Goal: Task Accomplishment & Management: Manage account settings

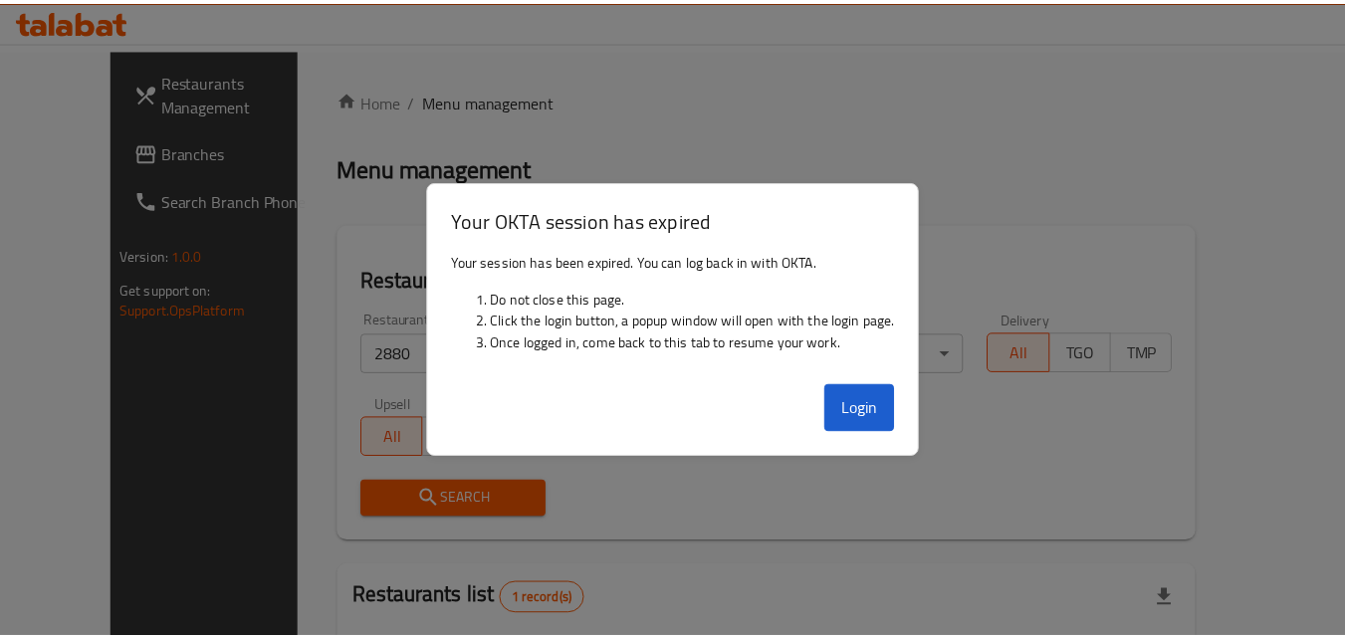
scroll to position [233, 0]
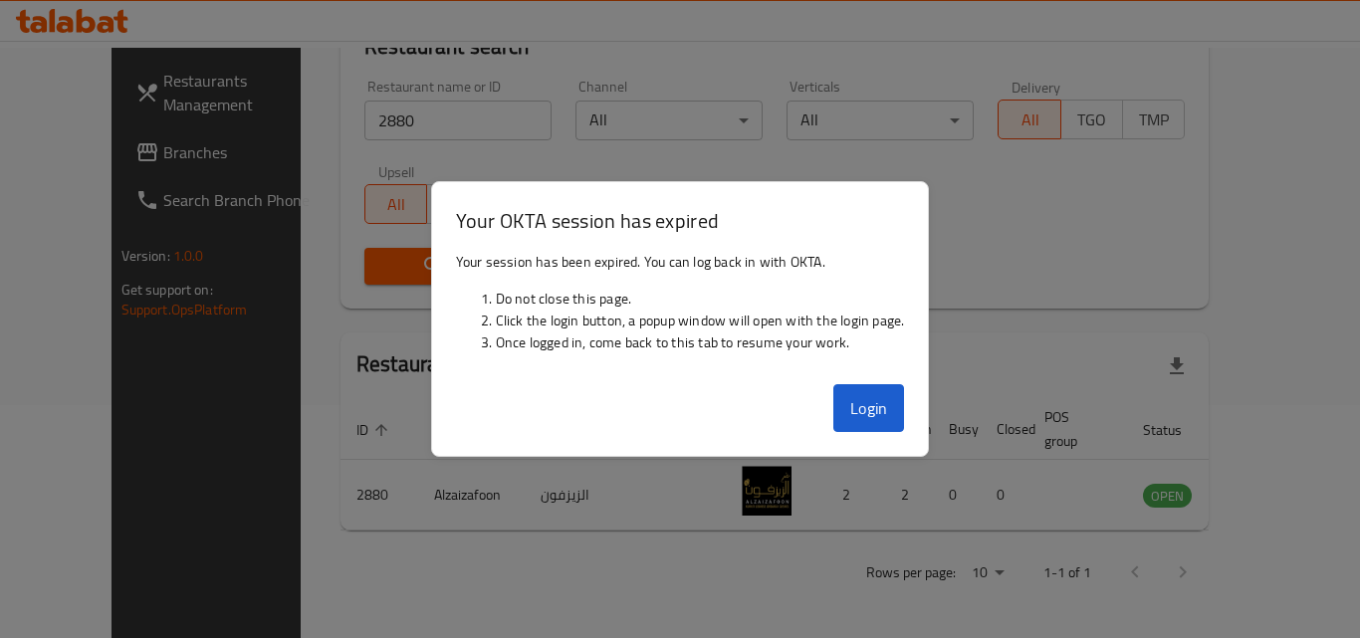
click at [828, 134] on div at bounding box center [680, 319] width 1360 height 638
click at [859, 416] on button "Login" at bounding box center [869, 408] width 72 height 48
click at [1019, 296] on div at bounding box center [680, 319] width 1360 height 638
click at [1021, 292] on div at bounding box center [680, 319] width 1360 height 638
click at [1023, 291] on div at bounding box center [680, 319] width 1360 height 638
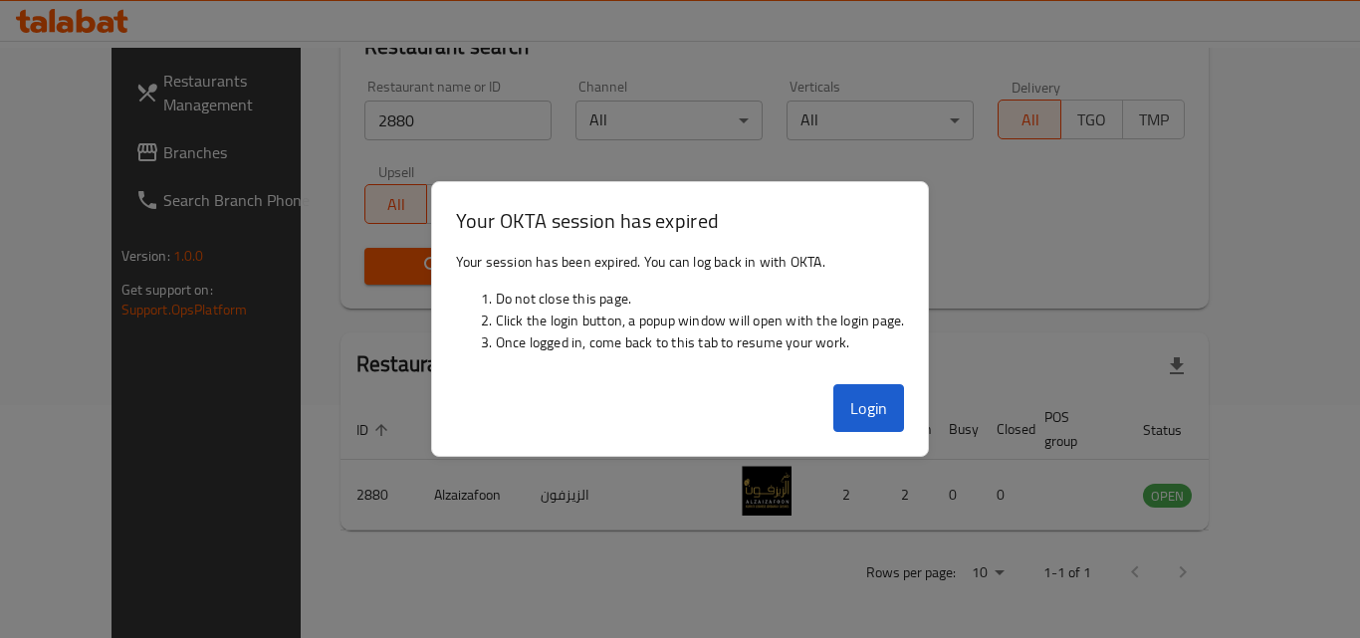
click at [812, 557] on div at bounding box center [680, 319] width 1360 height 638
click at [886, 400] on button "Login" at bounding box center [869, 408] width 72 height 48
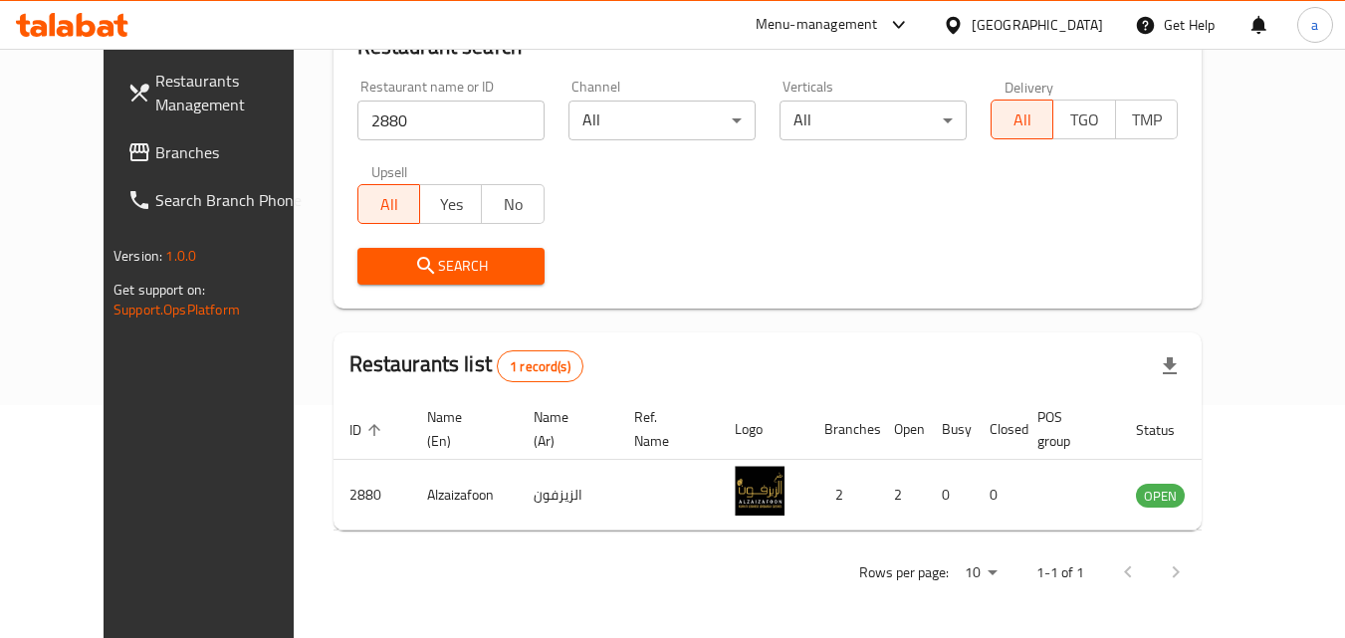
click at [155, 83] on span "Restaurants Management" at bounding box center [233, 93] width 157 height 48
